Goal: Task Accomplishment & Management: Manage account settings

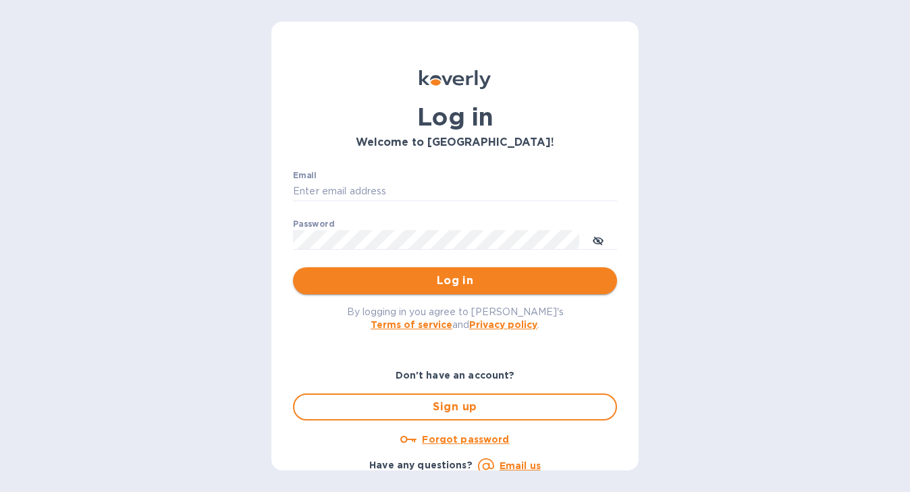
type input "nicoleomwines@gmail.com"
click at [463, 287] on span "Log in" at bounding box center [455, 281] width 303 height 16
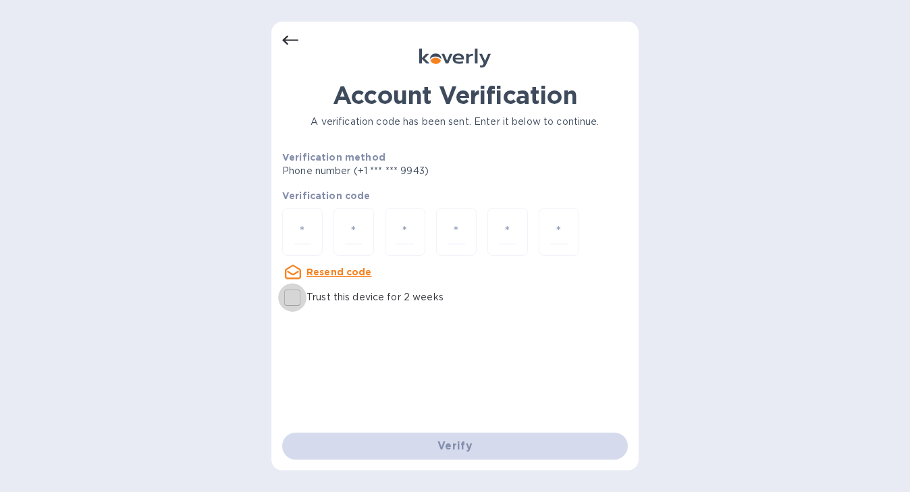
click at [290, 297] on input "Trust this device for 2 weeks" at bounding box center [292, 298] width 28 height 28
checkbox input "true"
click at [309, 232] on input "number" at bounding box center [303, 231] width 18 height 25
type input "7"
type input "6"
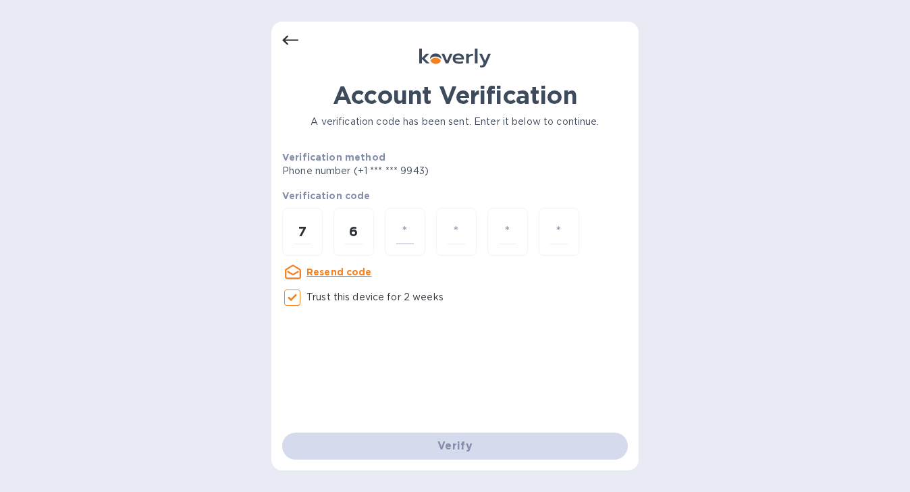
type input "6"
type input "5"
type input "2"
type input "9"
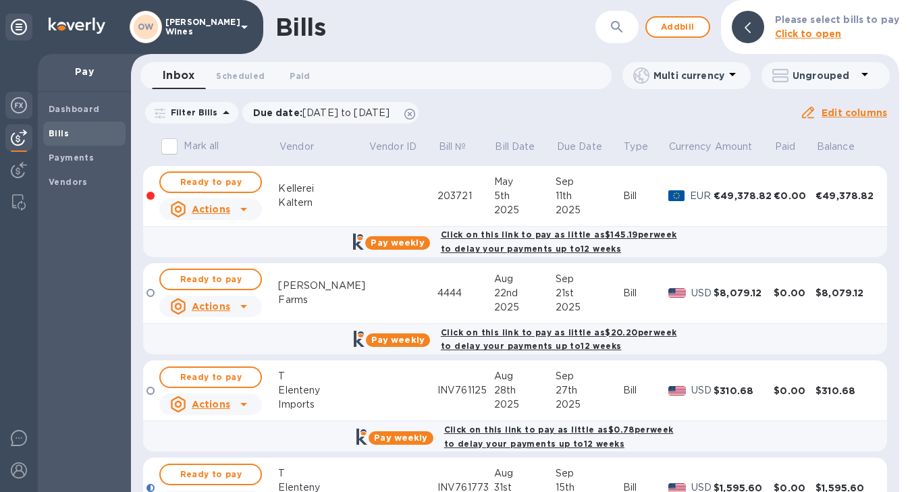
click at [19, 107] on img at bounding box center [19, 105] width 16 height 16
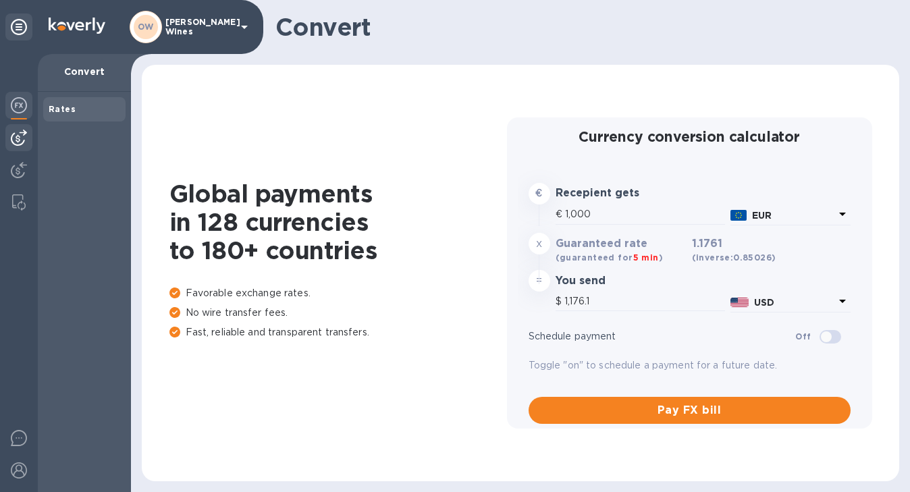
click at [22, 142] on img at bounding box center [19, 138] width 16 height 16
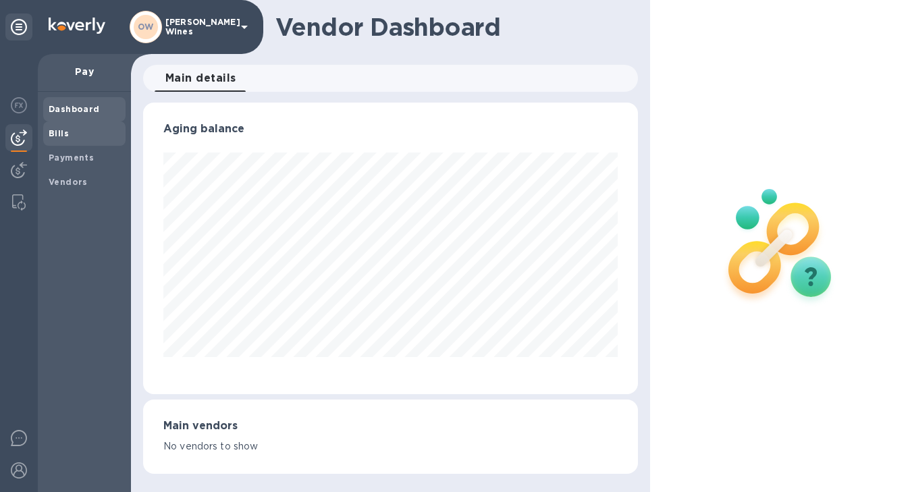
click at [63, 134] on b "Bills" at bounding box center [59, 133] width 20 height 10
